Goal: Task Accomplishment & Management: Manage account settings

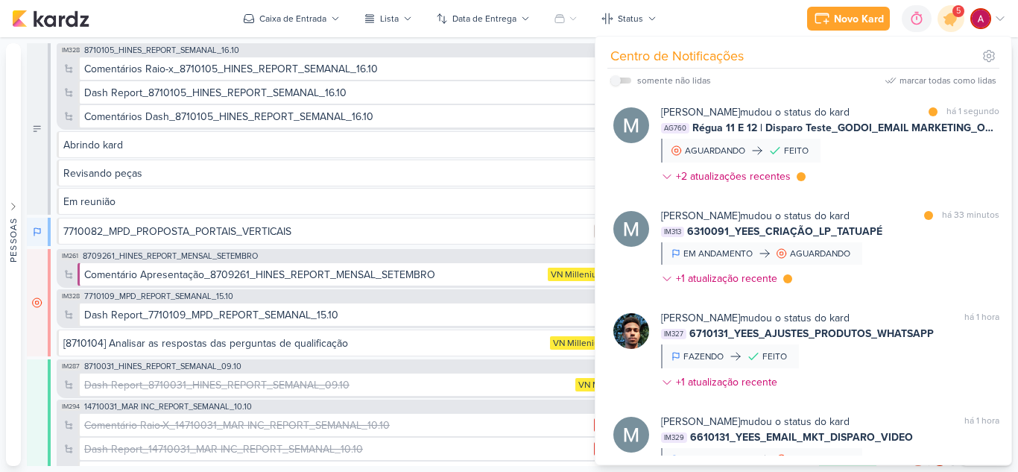
click at [207, 22] on div "Novo Kard Ctrl + k 0h0m Sessão desligada... Hoje 0h0m Semana 0h0m Mês 0h0m" at bounding box center [509, 18] width 994 height 37
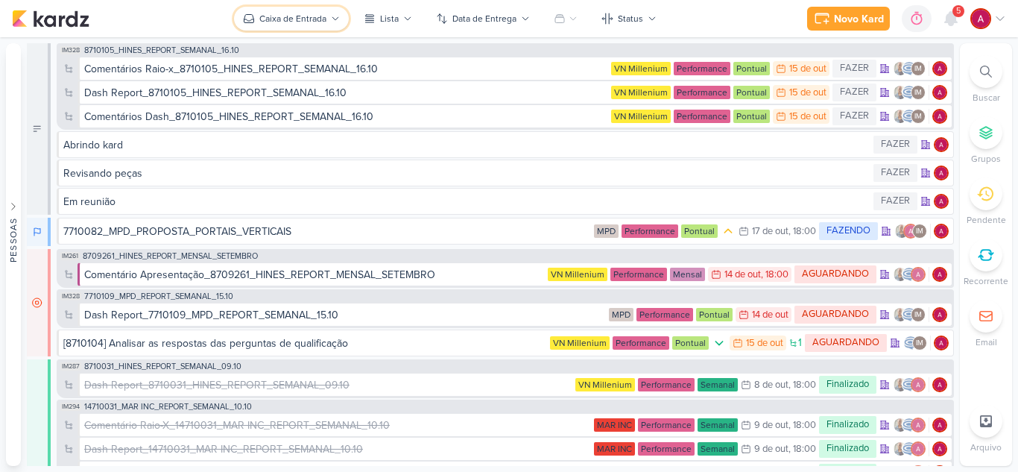
click at [304, 21] on div "Caixa de Entrada" at bounding box center [292, 18] width 67 height 13
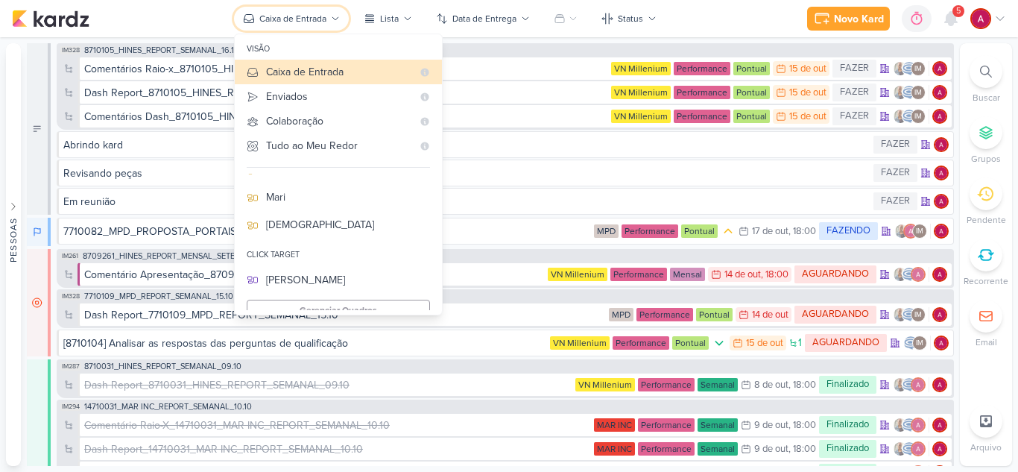
scroll to position [149, 0]
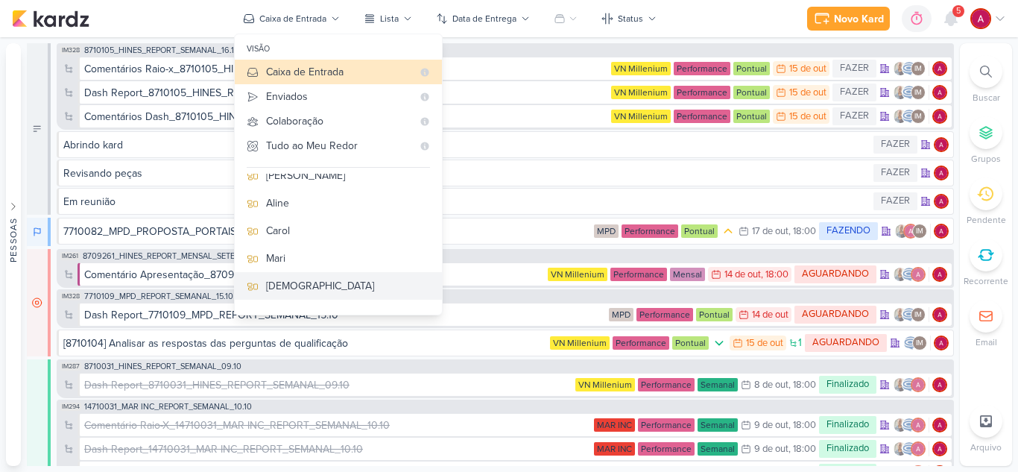
click at [291, 282] on div "[DEMOGRAPHIC_DATA]" at bounding box center [348, 286] width 164 height 16
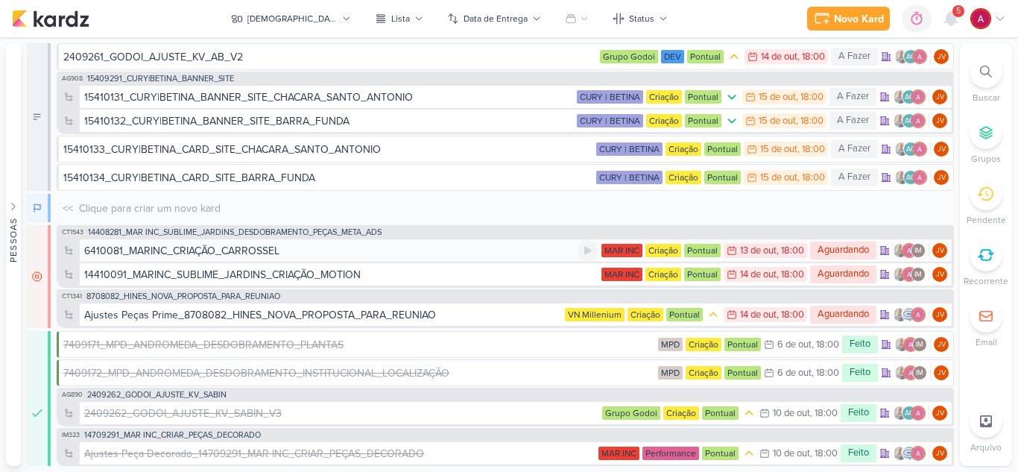
click at [228, 250] on div "6410081_MARINC_CRIAÇÃO_CARROSSEL" at bounding box center [181, 251] width 195 height 16
click at [0, 0] on div "IM328 7710109_MPD_REPORT_SEMANAL_15.10 Comentários Dash_7710109_MPD_REPORT_SEMA…" at bounding box center [0, 0] width 0 height 0
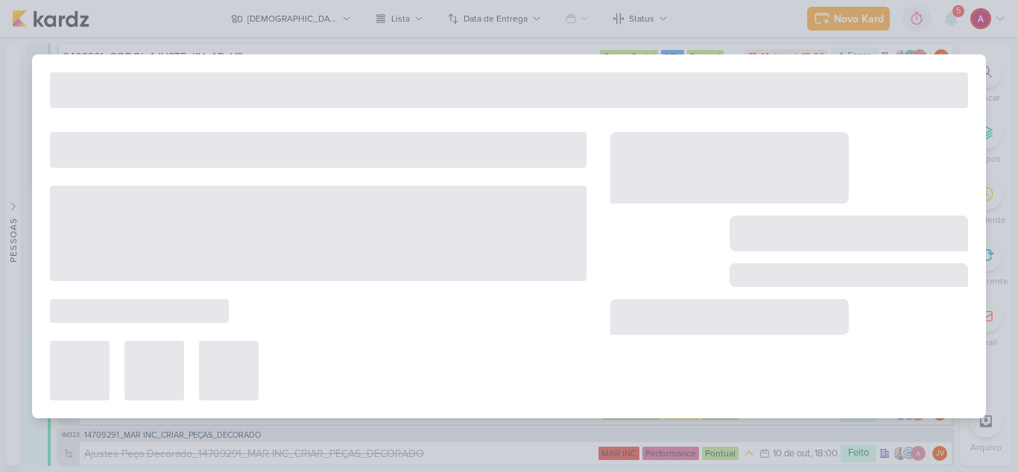
type input "6410081_MARINC_CRIAÇÃO_CARROSSEL"
type input "[DATE] 18:00"
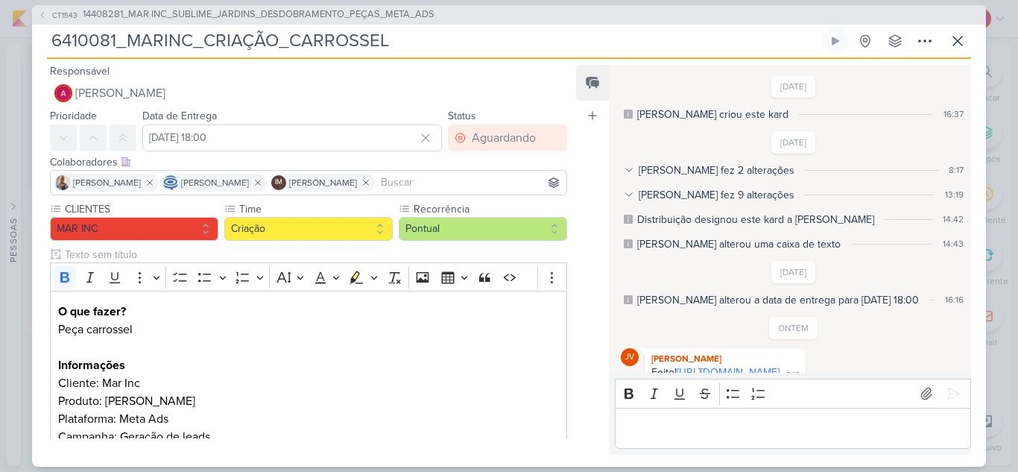
scroll to position [598, 0]
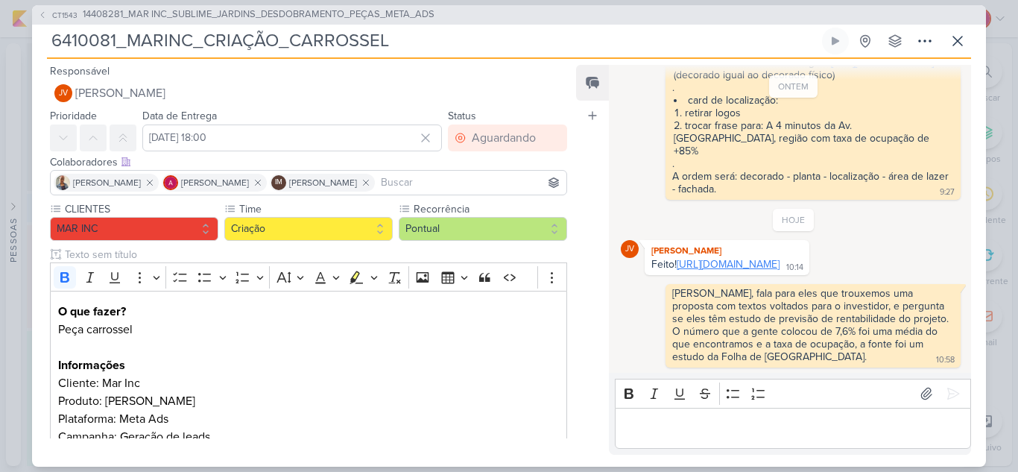
click at [768, 266] on link "[URL][DOMAIN_NAME]" at bounding box center [728, 264] width 103 height 13
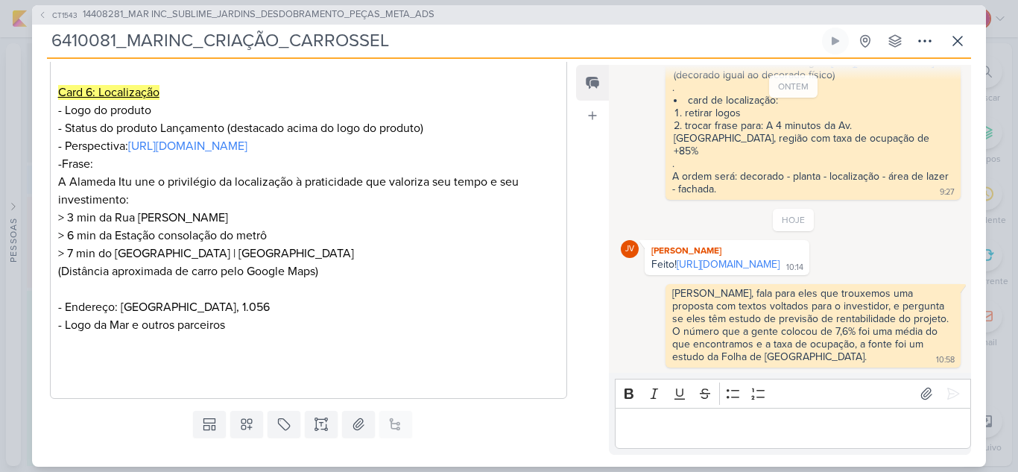
scroll to position [1246, 0]
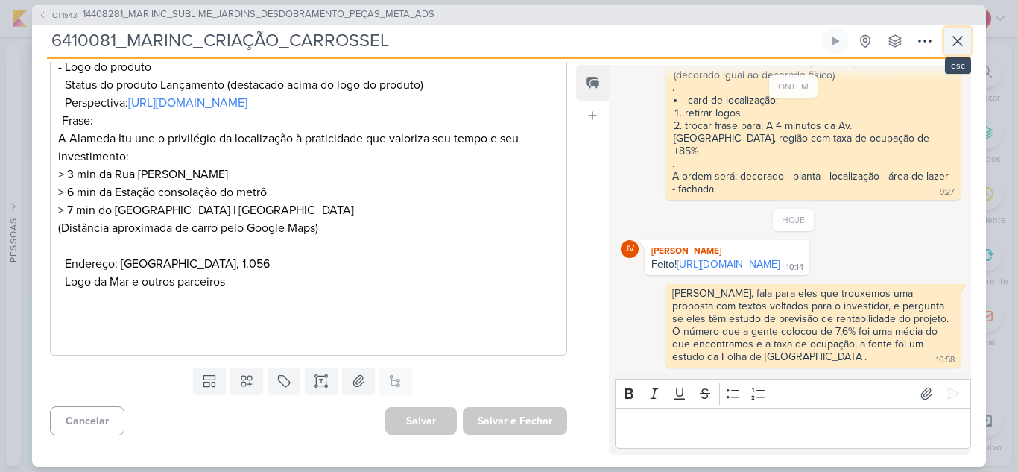
click at [956, 45] on icon at bounding box center [958, 41] width 18 height 18
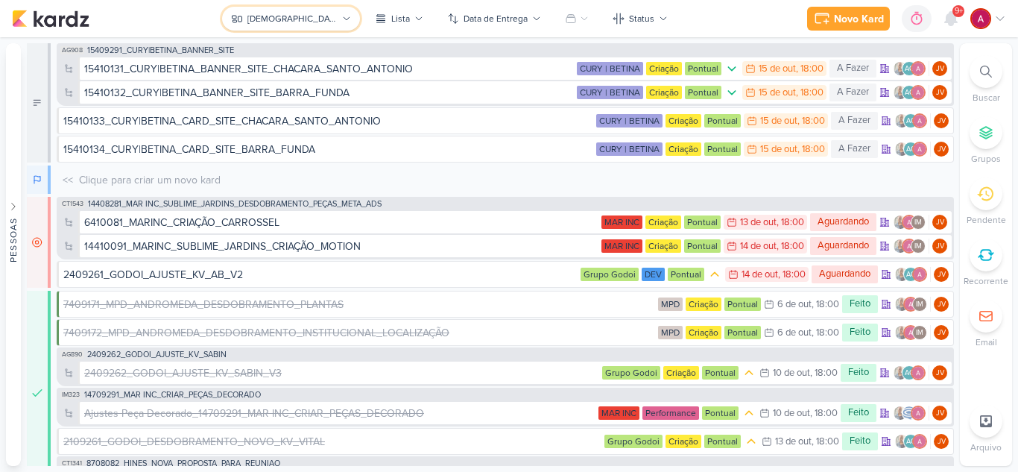
click at [303, 23] on div "[DEMOGRAPHIC_DATA]" at bounding box center [292, 18] width 90 height 13
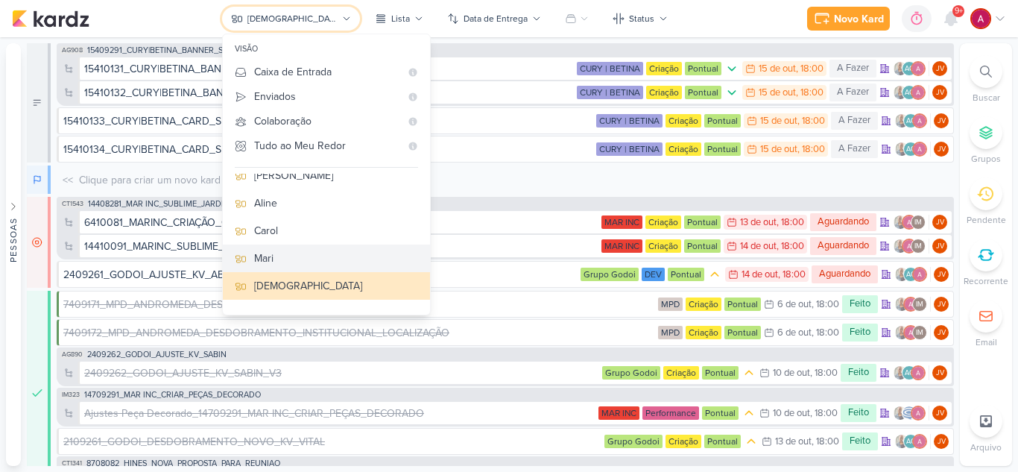
scroll to position [0, 0]
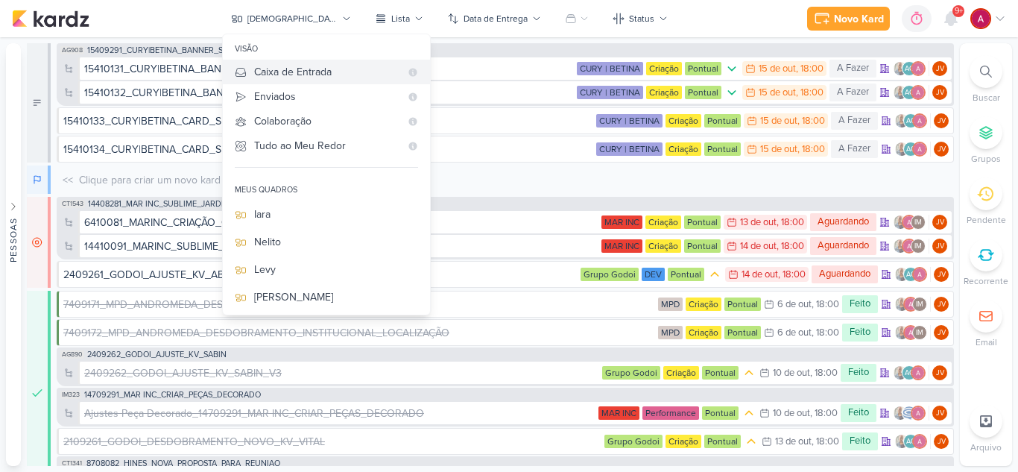
click at [364, 75] on div "Caixa de Entrada" at bounding box center [327, 72] width 146 height 16
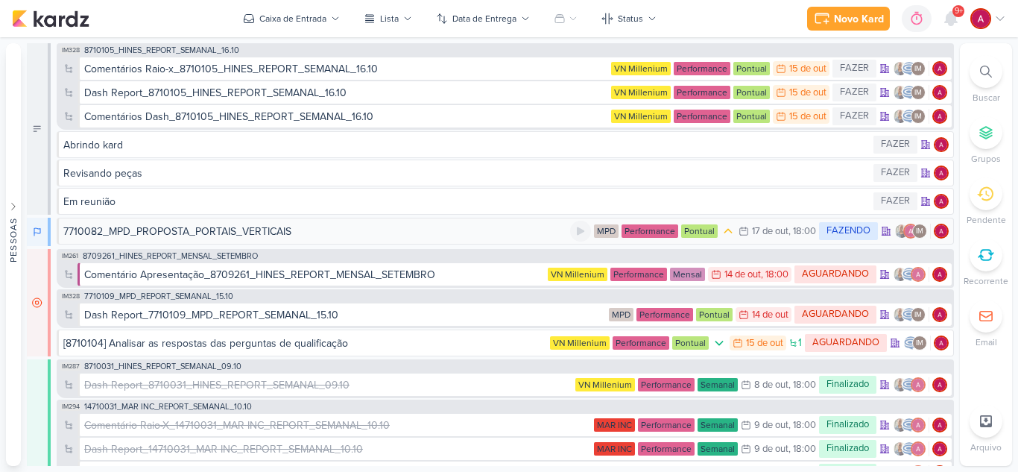
click at [327, 236] on div "7710082_MPD_PROPOSTA_PORTAIS_VERTICAIS" at bounding box center [316, 232] width 507 height 16
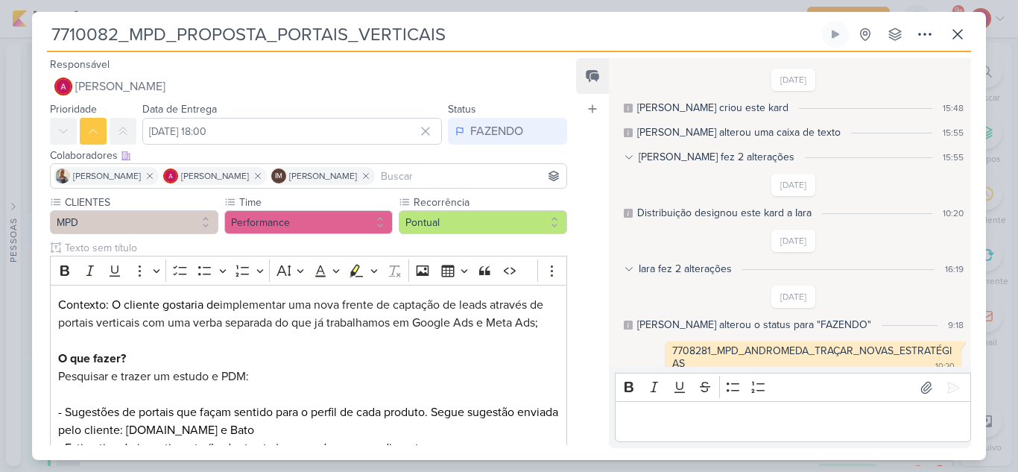
scroll to position [355, 0]
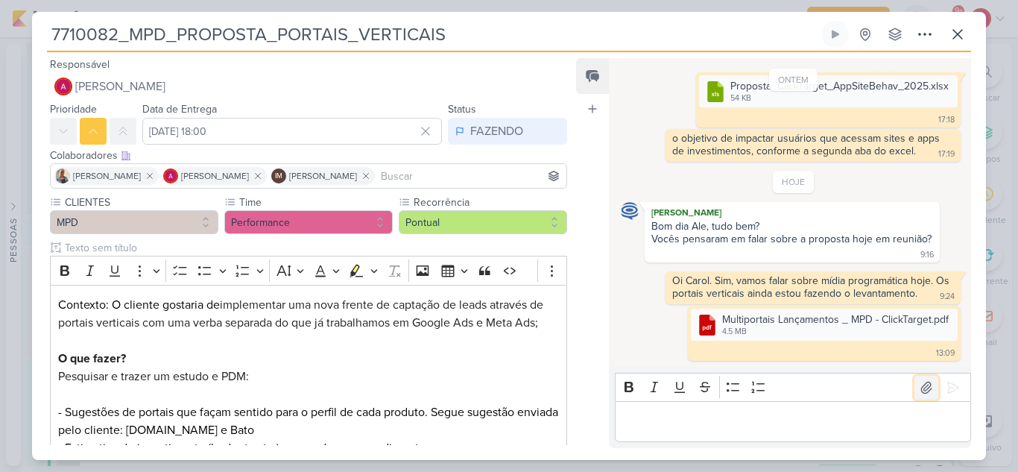
click at [924, 389] on icon at bounding box center [926, 387] width 10 height 11
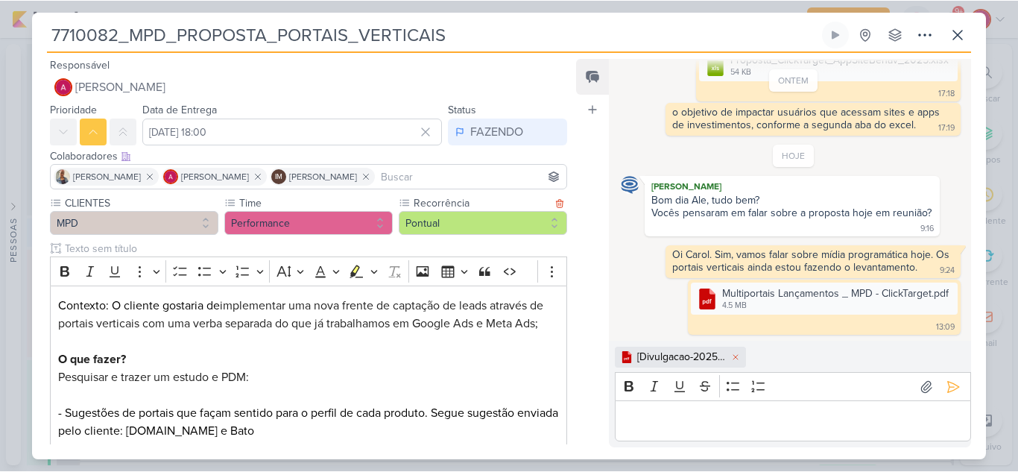
scroll to position [380, 0]
click at [946, 383] on icon at bounding box center [953, 387] width 15 height 15
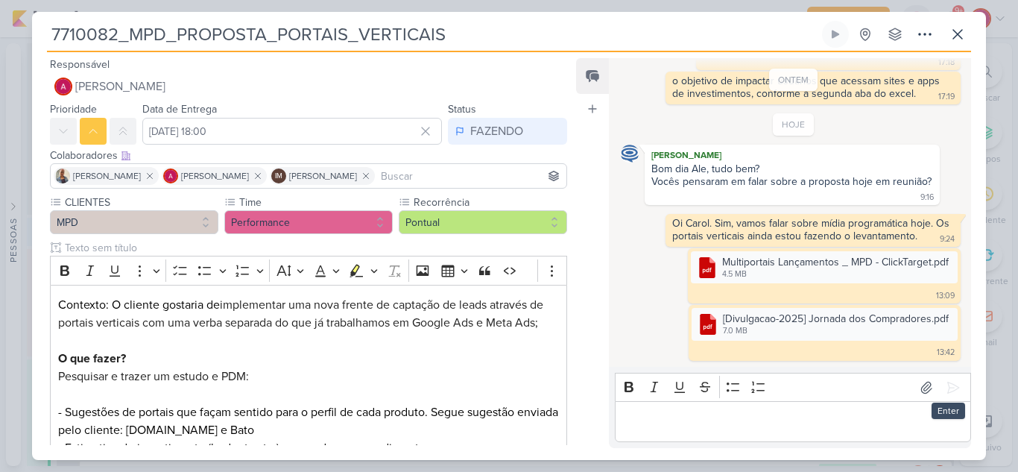
scroll to position [412, 0]
click at [953, 41] on icon at bounding box center [958, 34] width 18 height 18
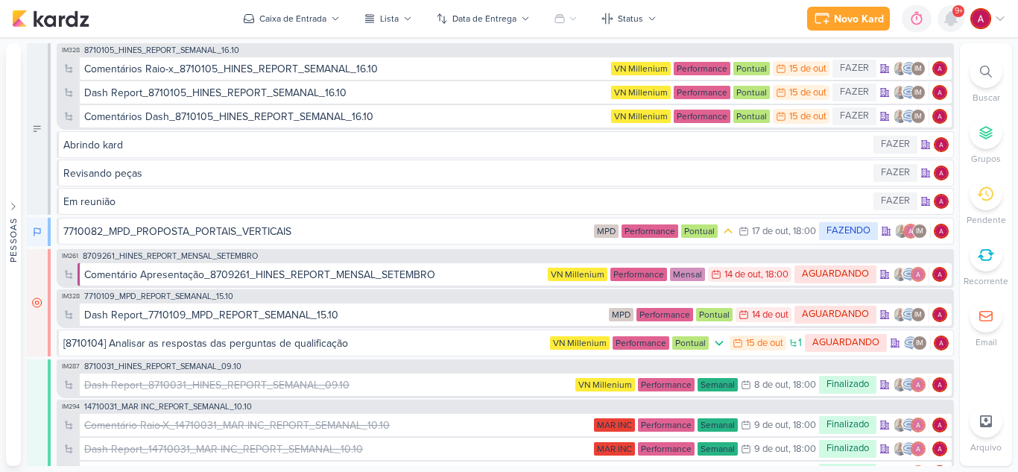
click at [950, 22] on icon at bounding box center [951, 18] width 12 height 13
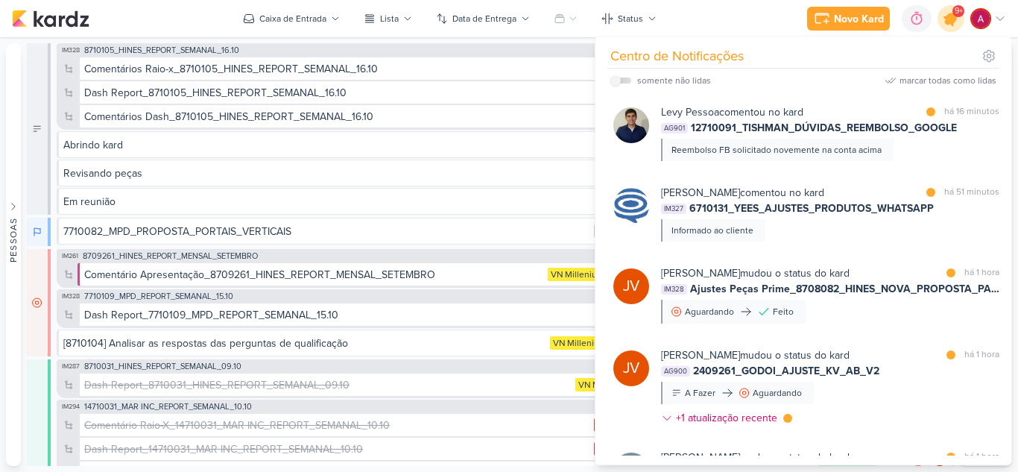
click at [950, 22] on icon at bounding box center [951, 19] width 18 height 18
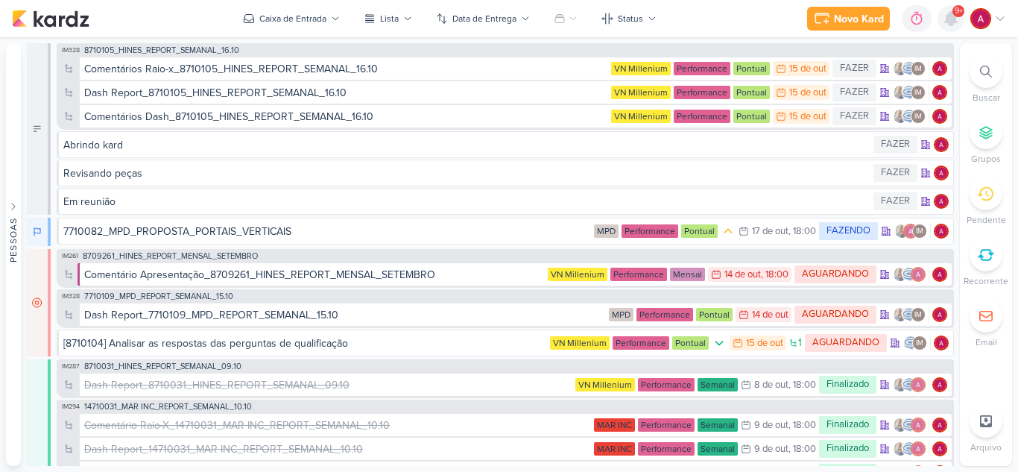
click at [949, 27] on icon at bounding box center [951, 19] width 18 height 18
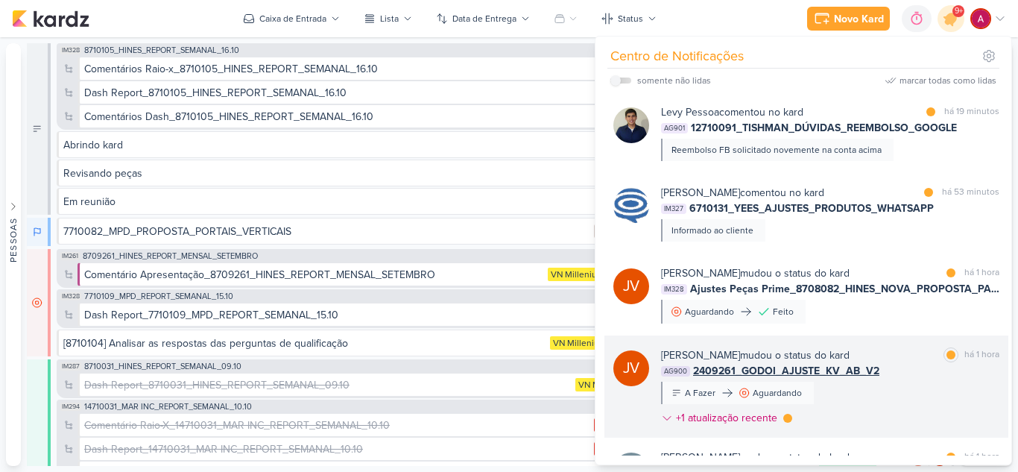
click at [913, 382] on div "[PERSON_NAME] mudou o status do kard marcar como lida há 1 hora AG900 2409261_G…" at bounding box center [830, 389] width 338 height 84
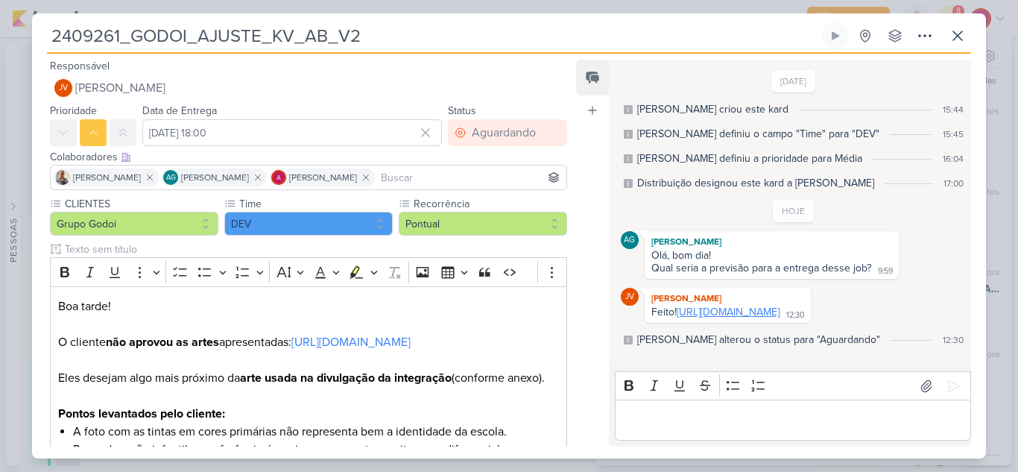
click at [725, 318] on link "[URL][DOMAIN_NAME]" at bounding box center [728, 312] width 103 height 13
click at [965, 37] on icon at bounding box center [958, 36] width 18 height 18
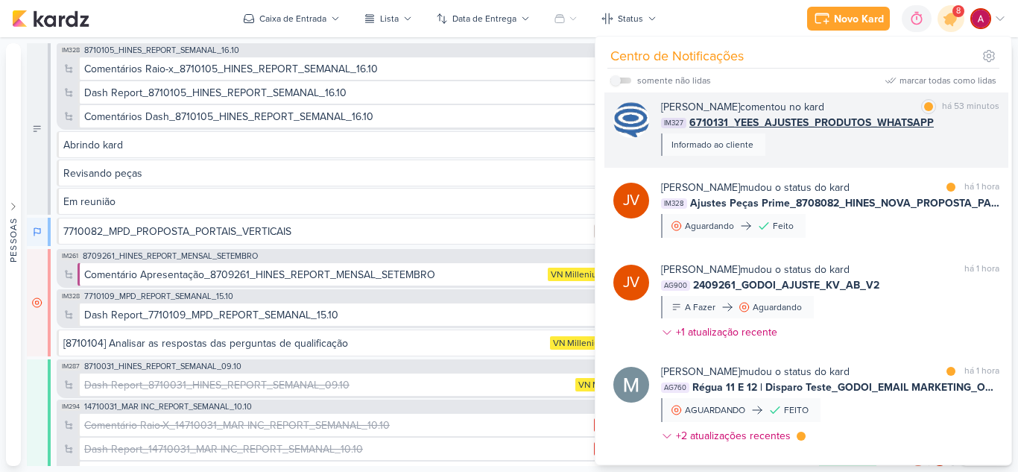
scroll to position [75, 0]
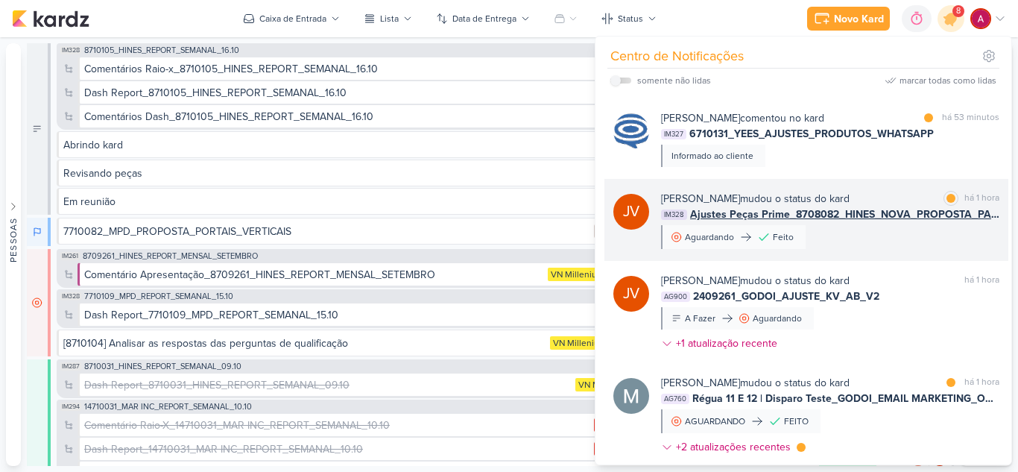
click at [917, 237] on div "[PERSON_NAME] mudou o status do kard marcar como lida há 1 hora IM328 Ajustes P…" at bounding box center [830, 220] width 338 height 58
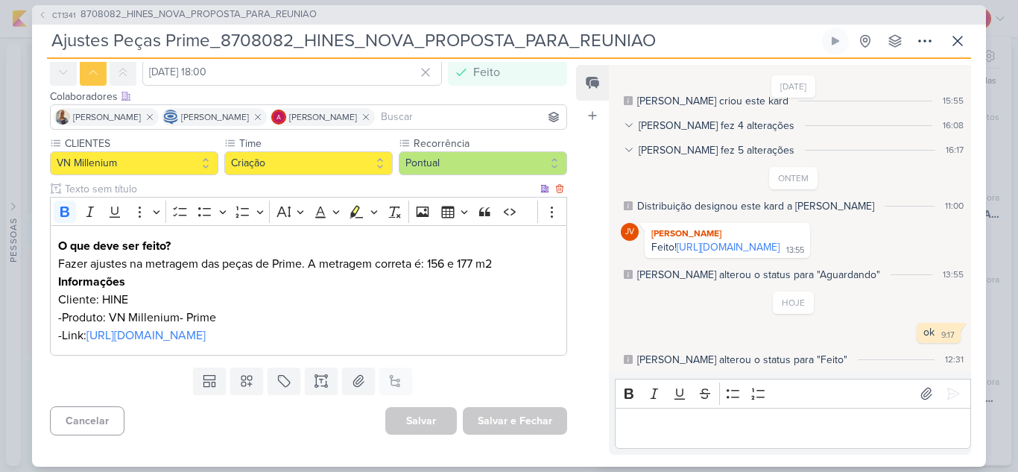
scroll to position [101, 0]
click at [953, 47] on icon at bounding box center [958, 41] width 18 height 18
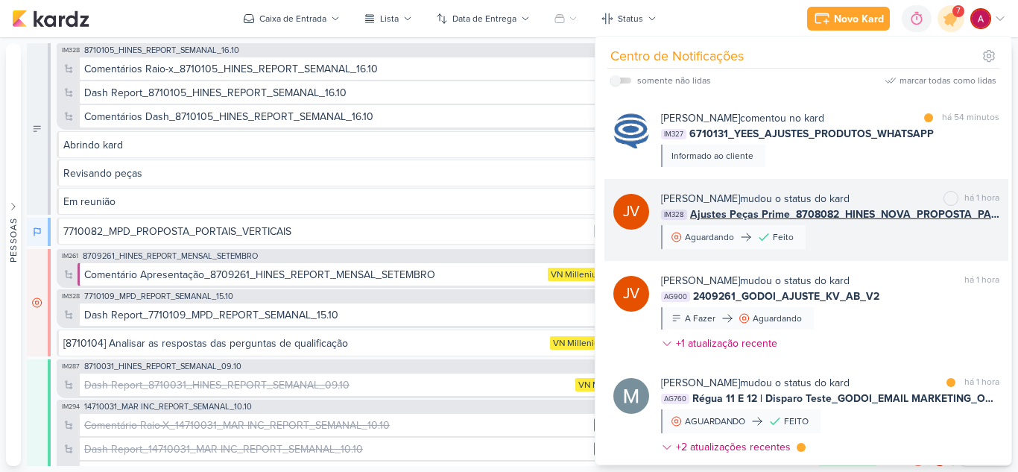
scroll to position [0, 0]
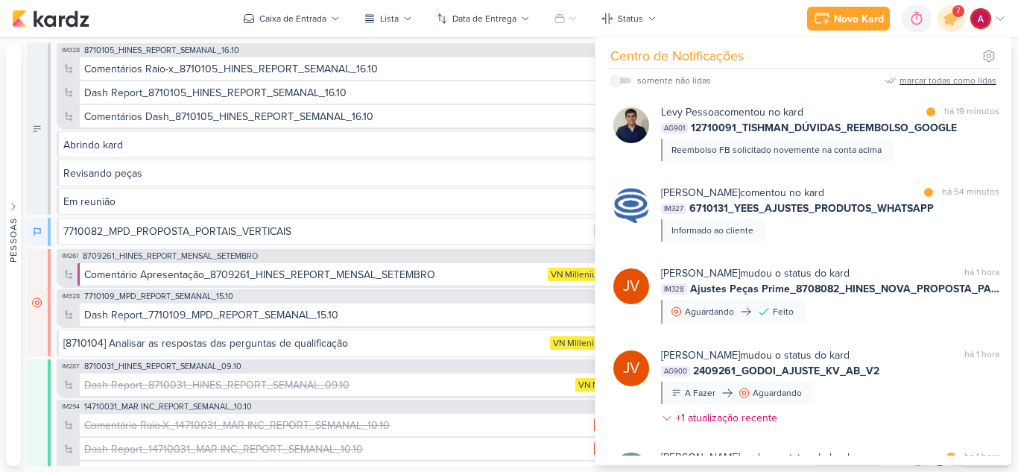
click at [920, 79] on div "marcar todas como lidas" at bounding box center [948, 80] width 97 height 13
click at [941, 29] on div at bounding box center [951, 18] width 27 height 27
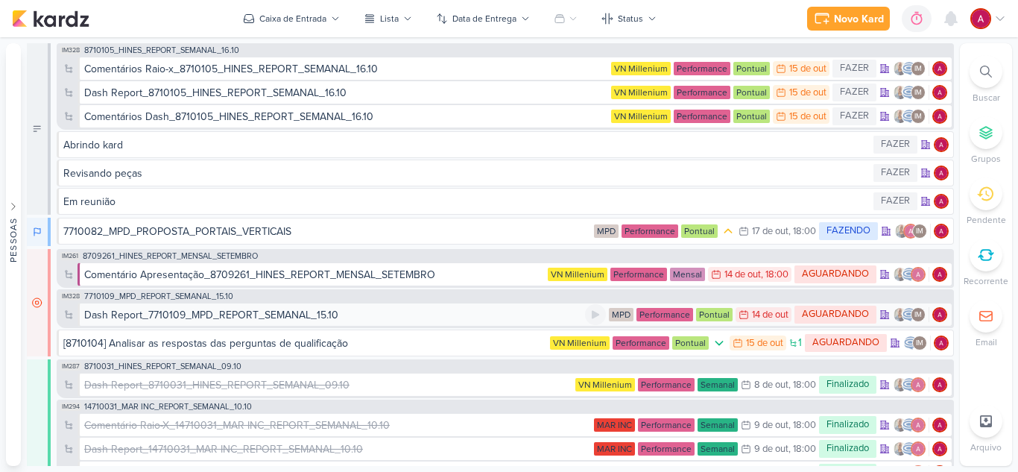
click at [198, 316] on div "Dash Report_7710109_MPD_REPORT_SEMANAL_15.10" at bounding box center [211, 315] width 254 height 16
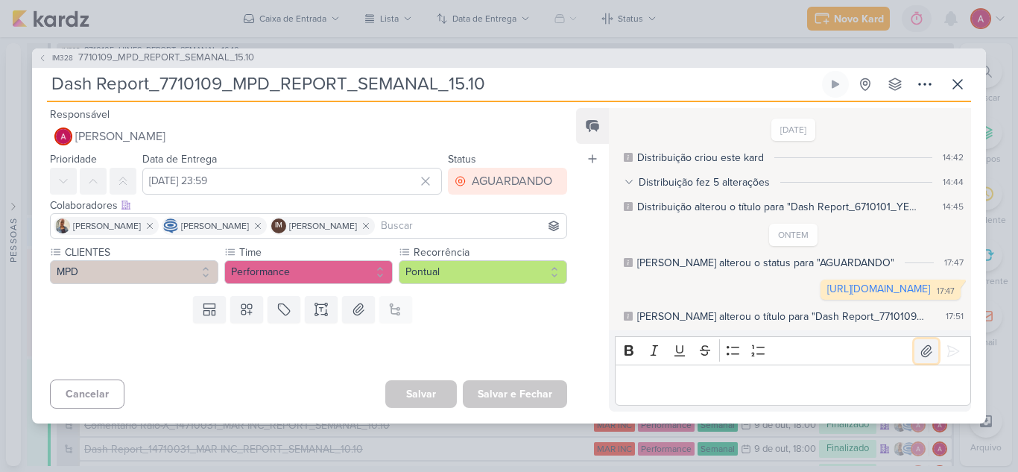
click at [924, 356] on icon at bounding box center [926, 351] width 15 height 15
click at [674, 384] on p "Editor editing area: main" at bounding box center [792, 385] width 341 height 18
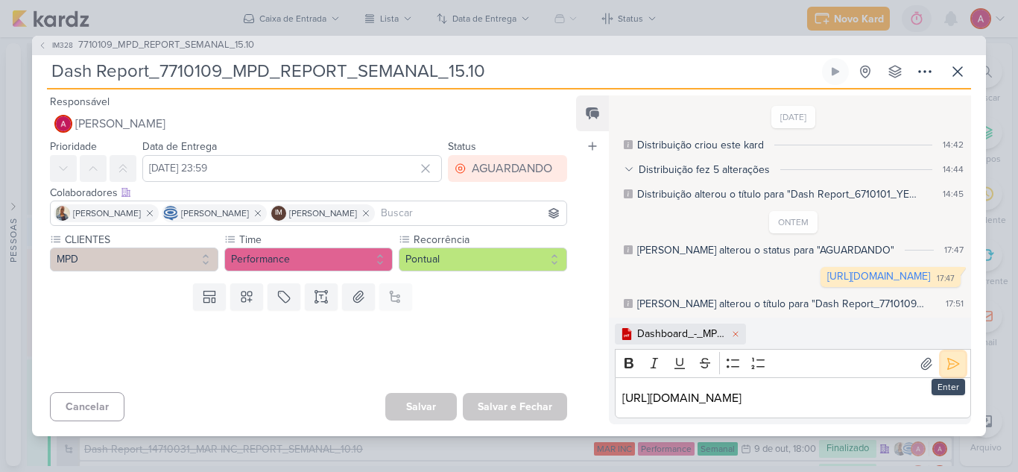
click at [951, 358] on icon at bounding box center [953, 363] width 11 height 11
click at [493, 185] on div "Colaboradores Este kard pode ser visível a usuários da sua organização Este kar…" at bounding box center [308, 193] width 517 height 16
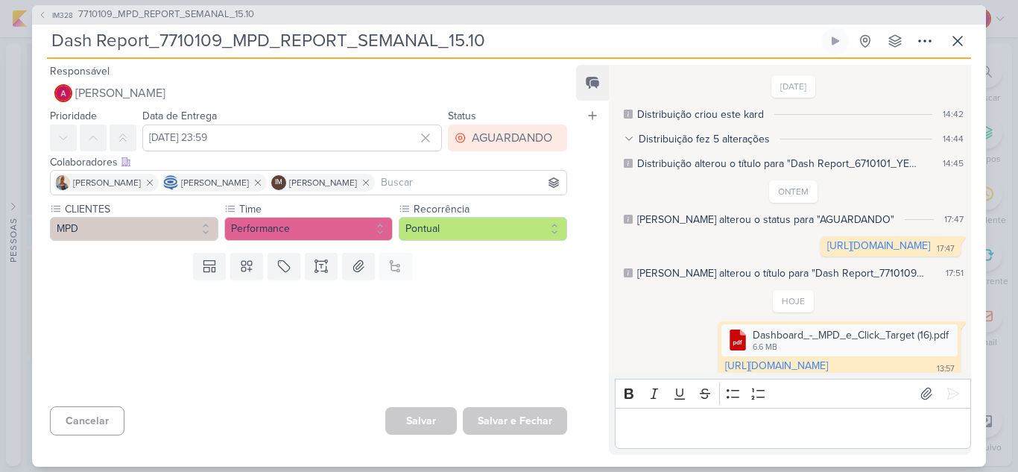
scroll to position [22, 0]
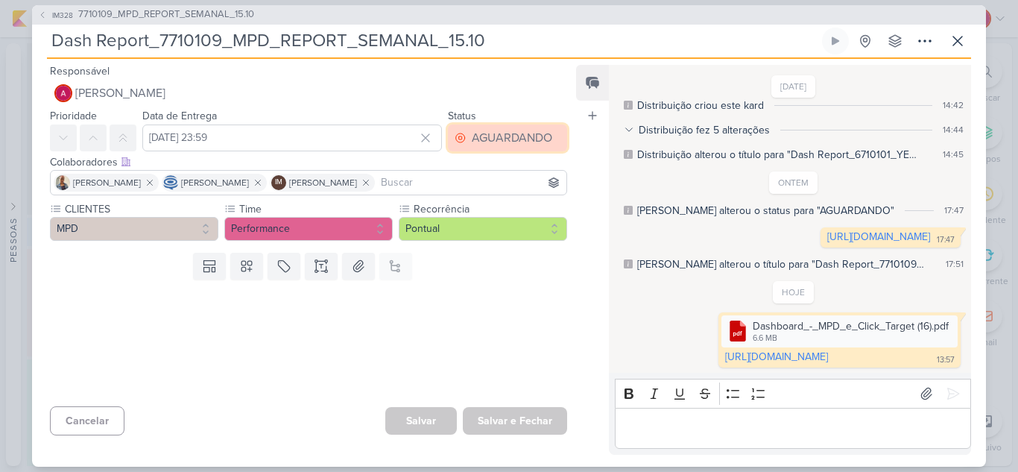
click at [497, 142] on div "AGUARDANDO" at bounding box center [512, 138] width 80 height 18
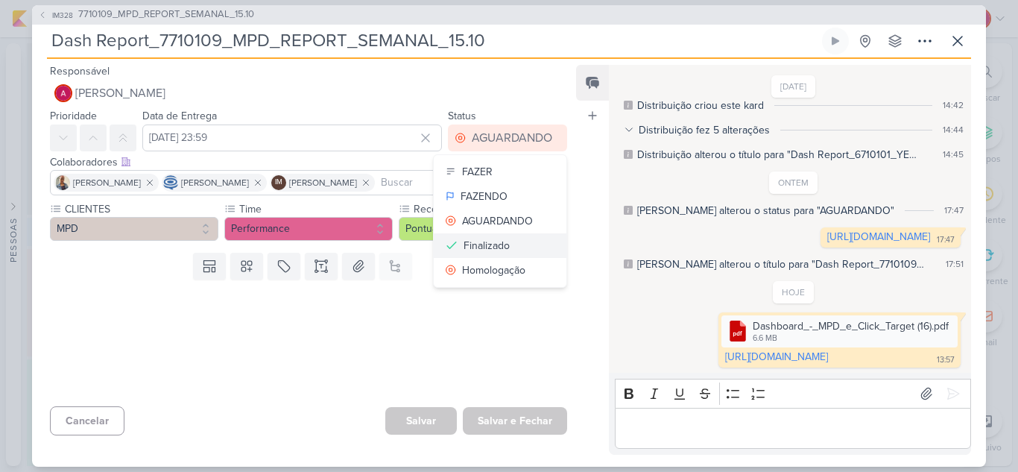
click at [505, 240] on button "Finalizado" at bounding box center [500, 245] width 133 height 25
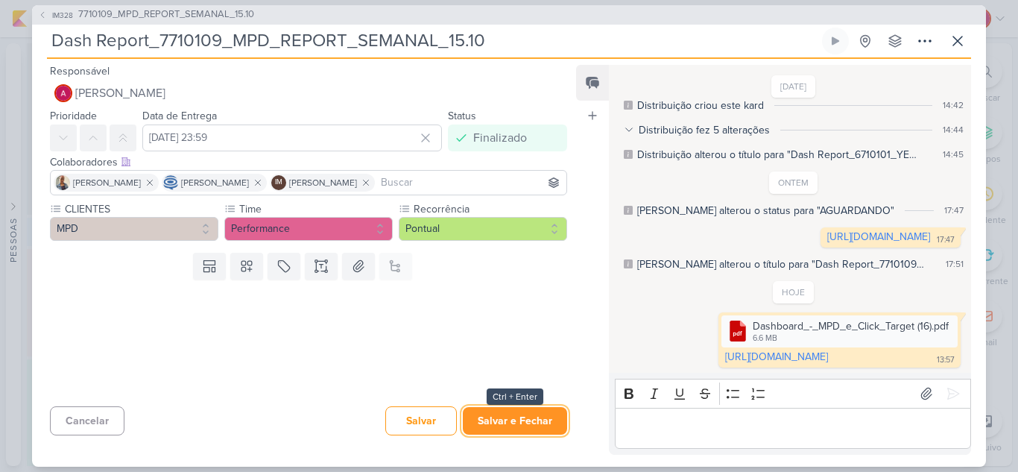
click at [509, 419] on button "Salvar e Fechar" at bounding box center [515, 421] width 104 height 28
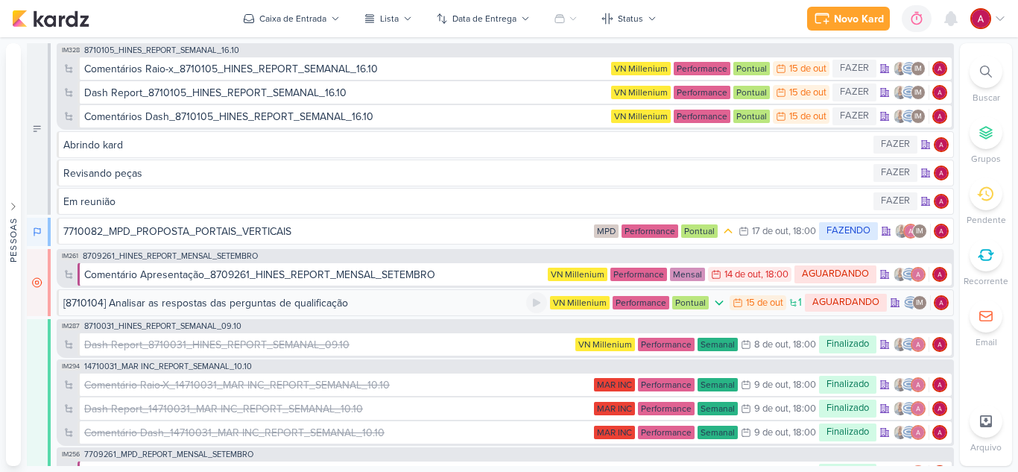
click at [162, 310] on div "[8710104] Analisar as respostas das perguntas de qualificação" at bounding box center [205, 303] width 285 height 16
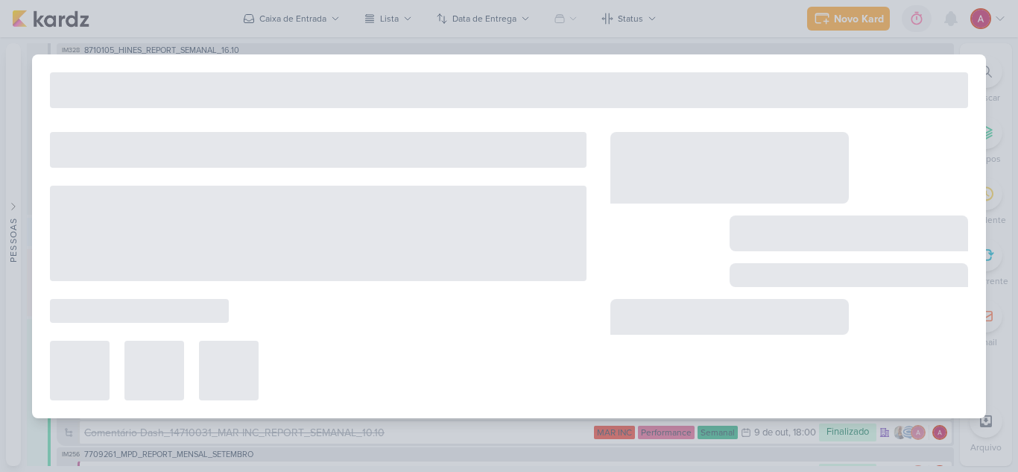
type input "[8710104] Analisar as respostas das perguntas de qualificação"
type input "15 de outubro de 2025 às 23:59"
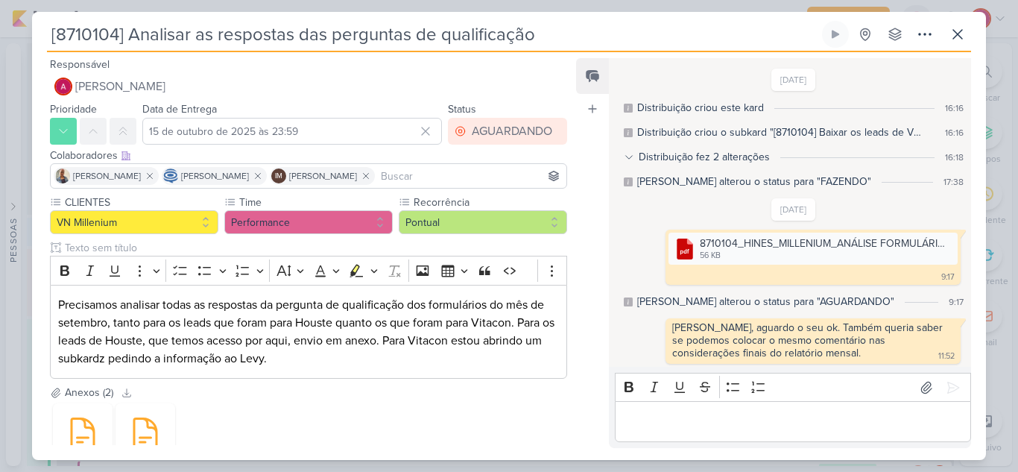
scroll to position [3, 0]
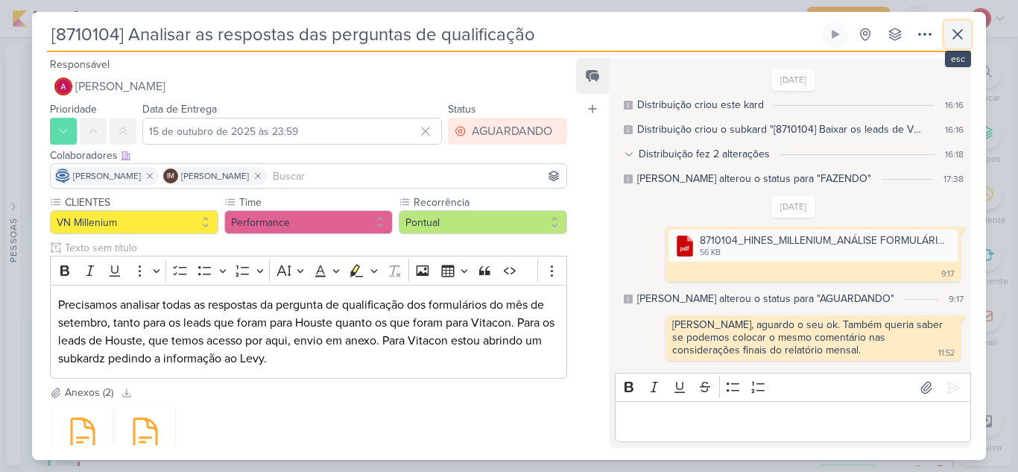
click at [964, 40] on icon at bounding box center [958, 34] width 18 height 18
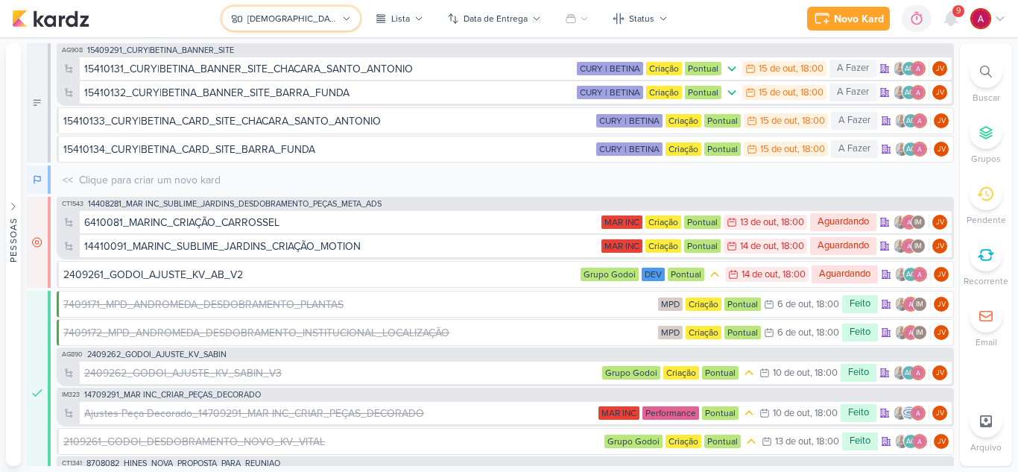
click at [300, 21] on div "[DEMOGRAPHIC_DATA]" at bounding box center [292, 18] width 90 height 13
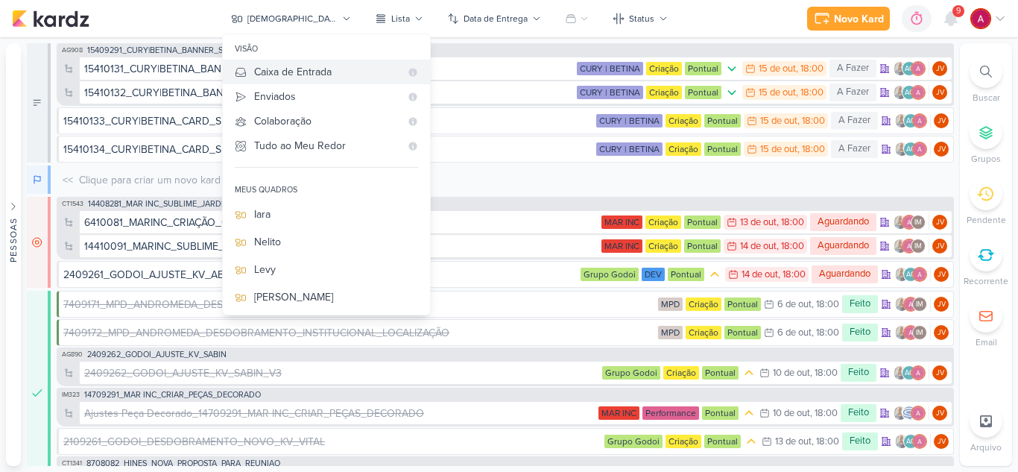
click at [318, 72] on div "Caixa de Entrada" at bounding box center [327, 72] width 146 height 16
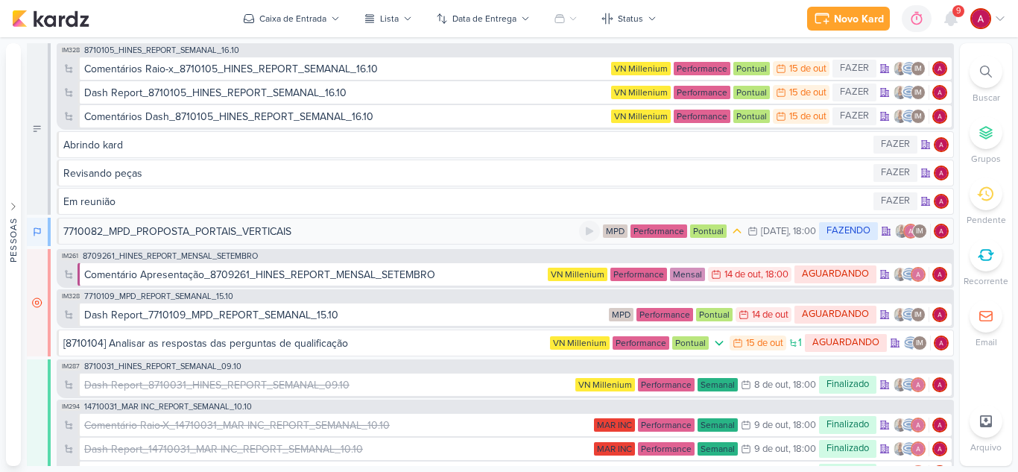
click at [323, 232] on div "7710082_MPD_PROPOSTA_PORTAIS_VERTICAIS" at bounding box center [321, 232] width 516 height 16
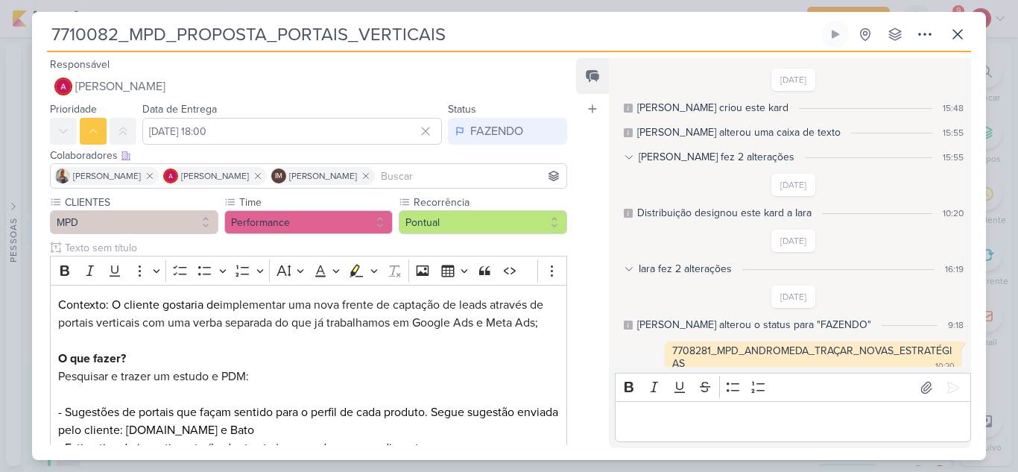
scroll to position [298, 0]
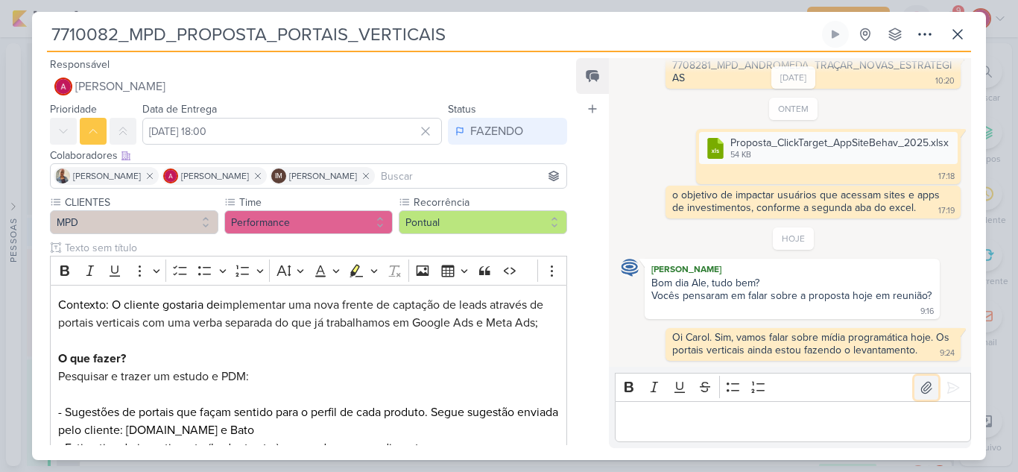
click at [924, 391] on icon at bounding box center [926, 387] width 15 height 15
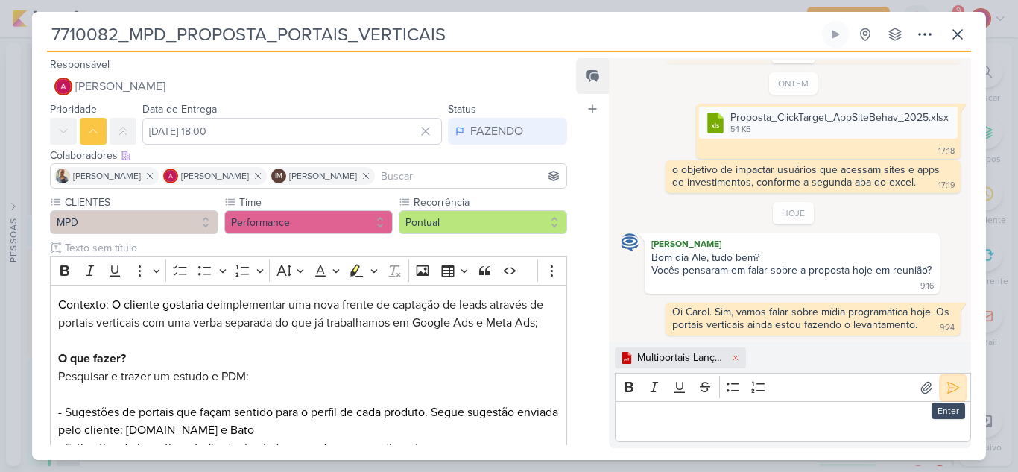
click at [947, 386] on icon at bounding box center [953, 387] width 15 height 15
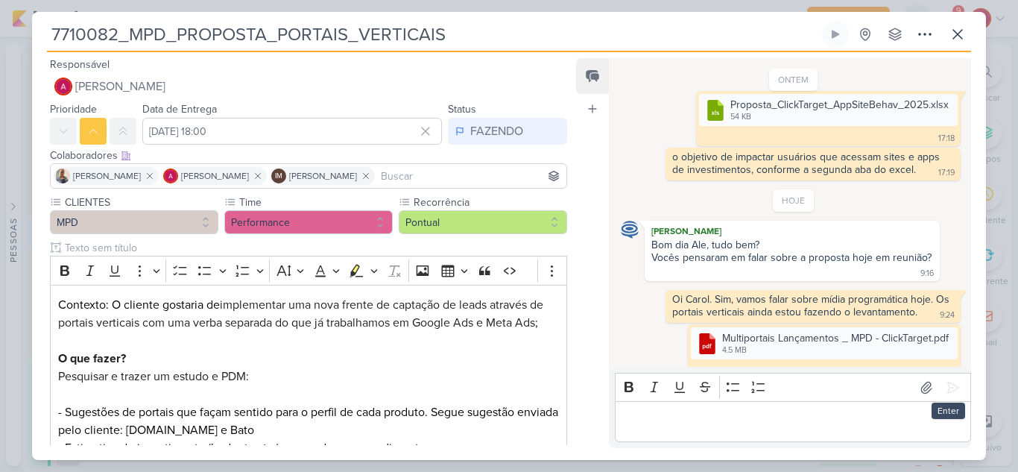
scroll to position [355, 0]
